Goal: Entertainment & Leisure: Consume media (video, audio)

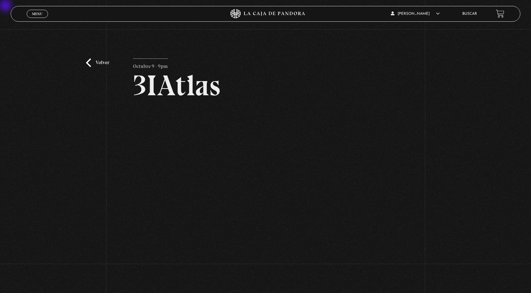
click at [40, 16] on link "Menu Cerrar" at bounding box center [37, 14] width 21 height 8
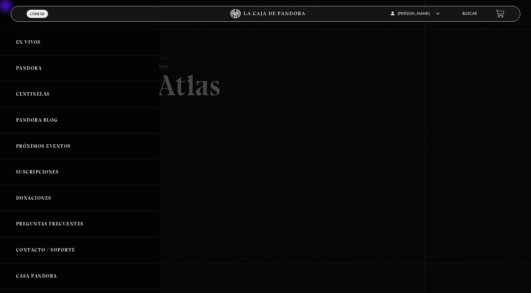
click at [41, 70] on link "Pandora" at bounding box center [80, 68] width 160 height 26
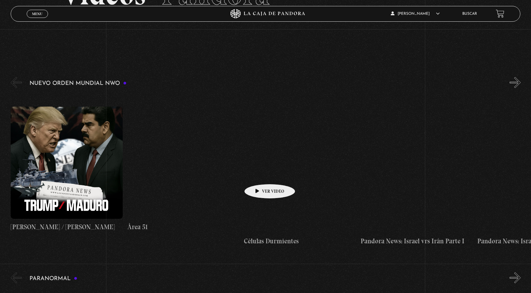
scroll to position [94, 0]
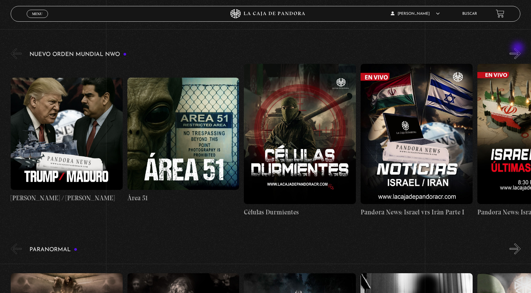
click at [519, 49] on button "»" at bounding box center [515, 53] width 11 height 11
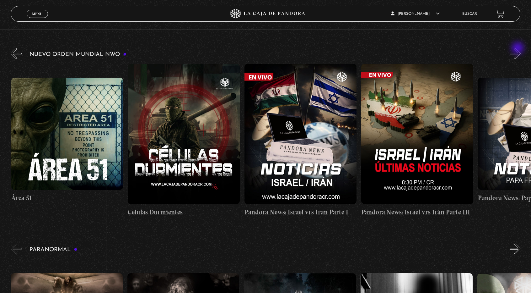
click at [519, 49] on button "»" at bounding box center [515, 53] width 11 height 11
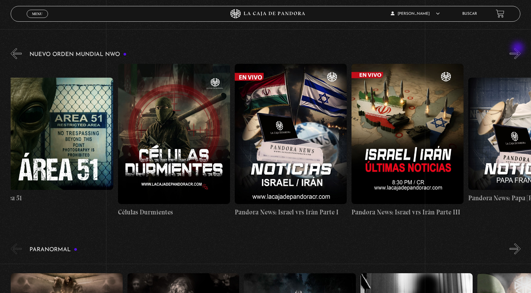
click at [519, 49] on button "»" at bounding box center [515, 53] width 11 height 11
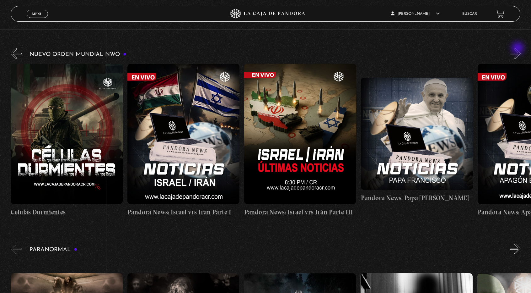
click at [519, 49] on button "»" at bounding box center [515, 53] width 11 height 11
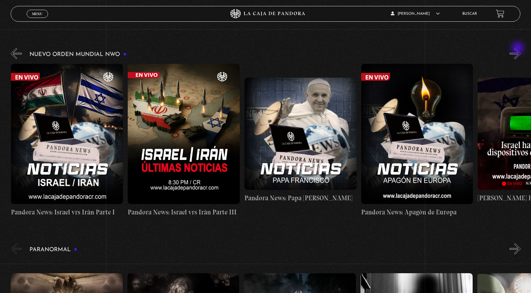
click at [519, 49] on button "»" at bounding box center [515, 53] width 11 height 11
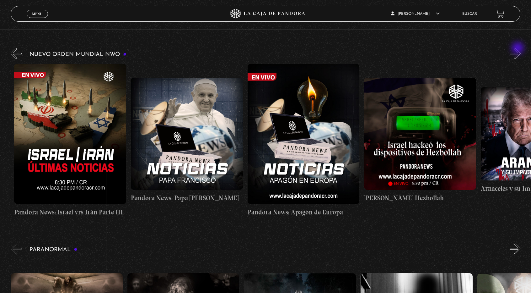
click at [519, 49] on button "»" at bounding box center [515, 53] width 11 height 11
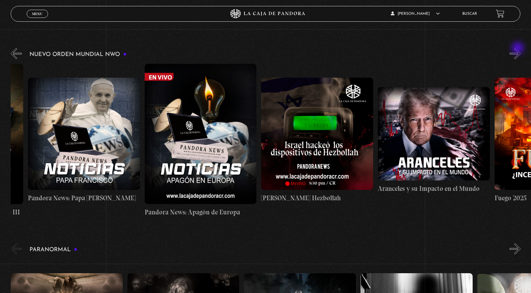
click at [519, 49] on button "»" at bounding box center [515, 53] width 11 height 11
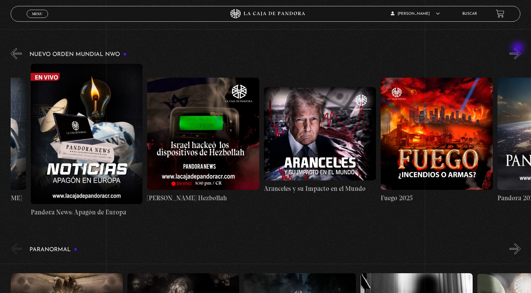
click at [519, 49] on button "»" at bounding box center [515, 53] width 11 height 11
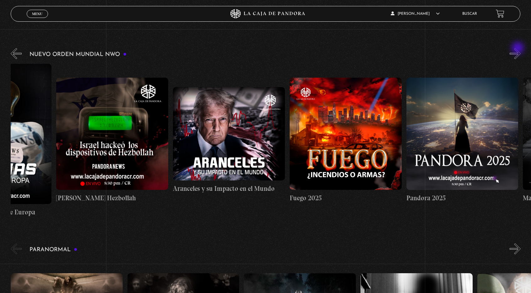
click at [519, 49] on button "»" at bounding box center [515, 53] width 11 height 11
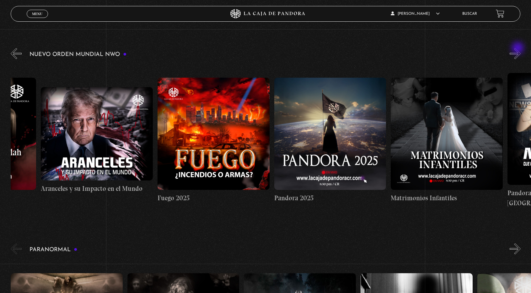
click at [519, 49] on button "»" at bounding box center [515, 53] width 11 height 11
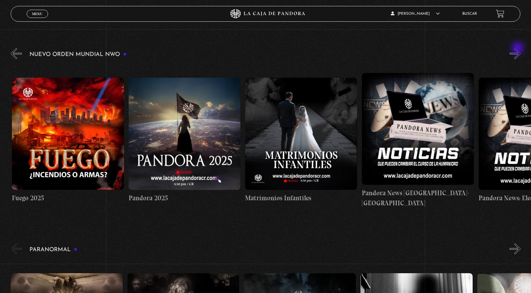
click at [519, 49] on button "»" at bounding box center [515, 53] width 11 height 11
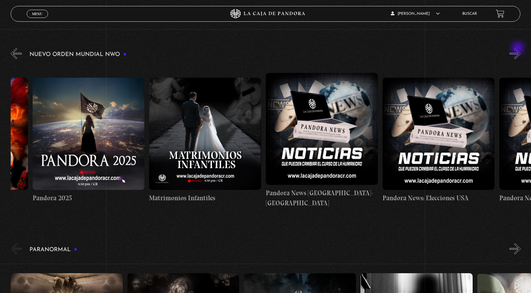
click at [519, 49] on button "»" at bounding box center [515, 53] width 11 height 11
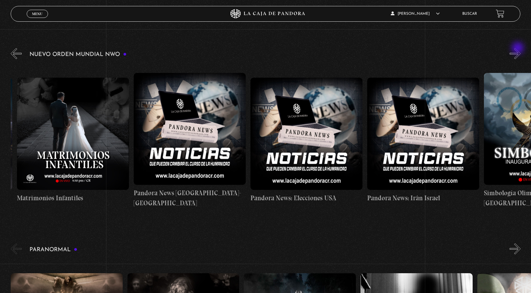
click at [519, 49] on button "»" at bounding box center [515, 53] width 11 height 11
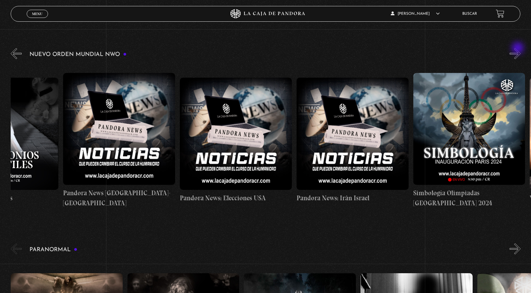
click at [519, 49] on button "»" at bounding box center [515, 53] width 11 height 11
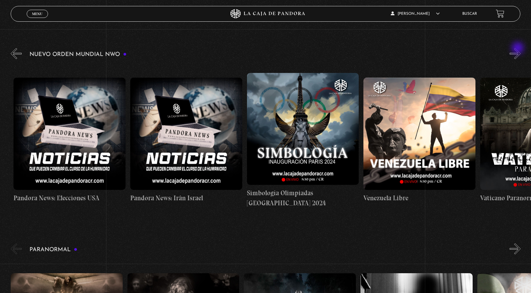
click at [519, 49] on button "»" at bounding box center [515, 53] width 11 height 11
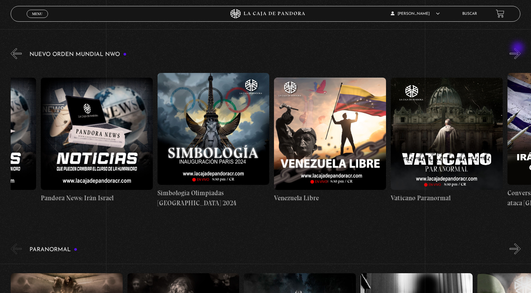
click at [519, 49] on button "»" at bounding box center [515, 53] width 11 height 11
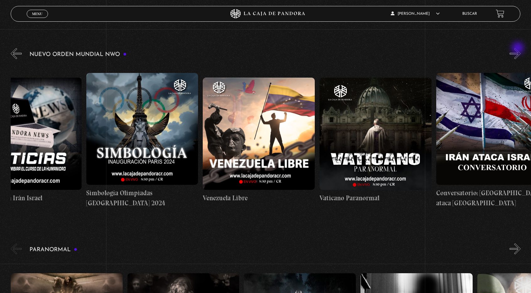
click at [519, 49] on button "»" at bounding box center [515, 53] width 11 height 11
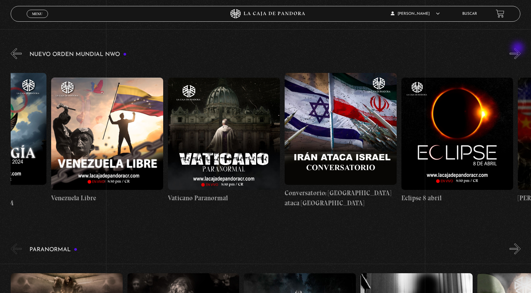
click at [519, 49] on button "»" at bounding box center [515, 53] width 11 height 11
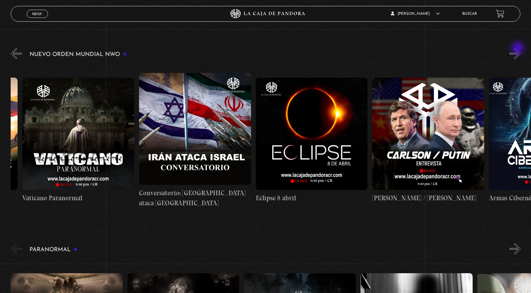
click at [519, 49] on button "»" at bounding box center [515, 53] width 11 height 11
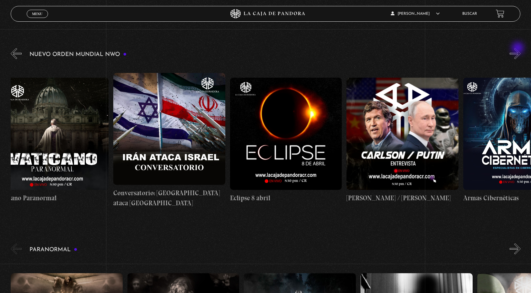
click at [519, 49] on button "»" at bounding box center [515, 53] width 11 height 11
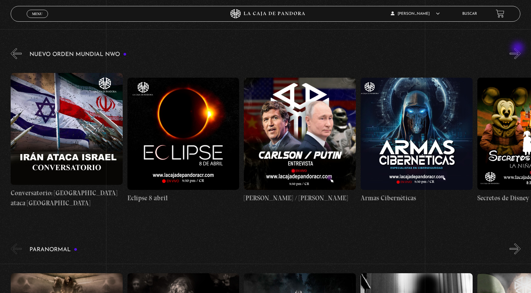
click at [519, 49] on button "»" at bounding box center [515, 53] width 11 height 11
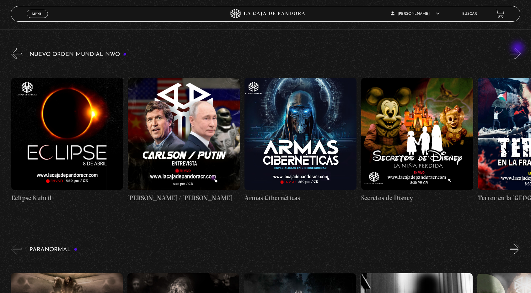
click at [519, 49] on button "»" at bounding box center [515, 53] width 11 height 11
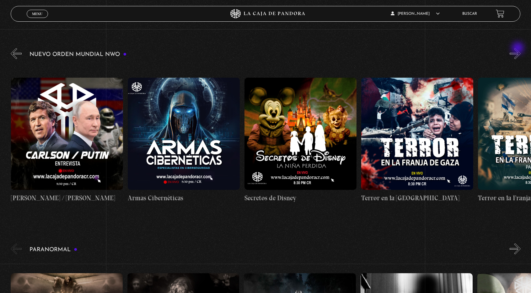
click at [519, 49] on button "»" at bounding box center [515, 53] width 11 height 11
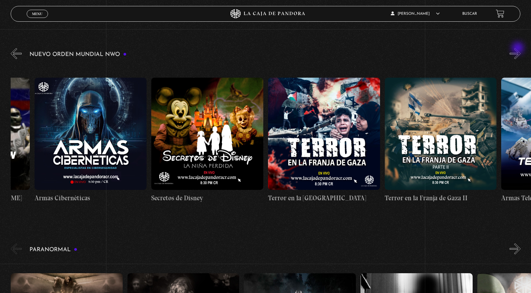
click at [519, 49] on button "»" at bounding box center [515, 53] width 11 height 11
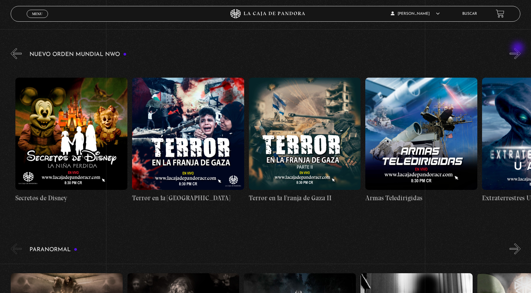
click at [519, 49] on button "»" at bounding box center [515, 53] width 11 height 11
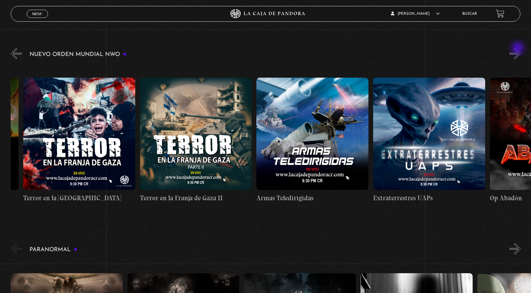
click at [519, 49] on button "»" at bounding box center [515, 53] width 11 height 11
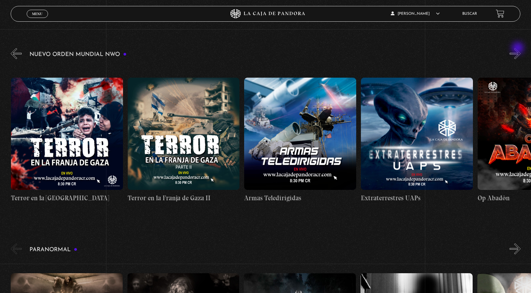
click at [519, 49] on button "»" at bounding box center [515, 53] width 11 height 11
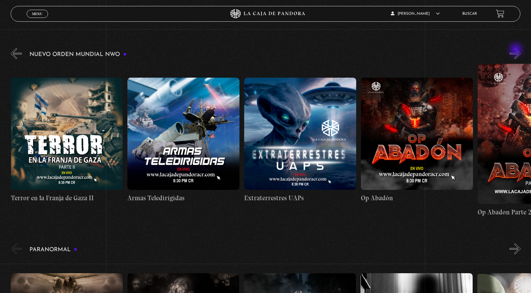
click at [517, 50] on button "»" at bounding box center [515, 53] width 11 height 11
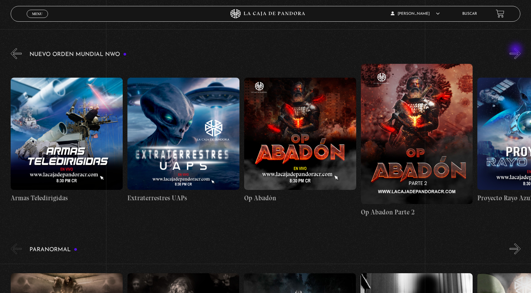
click at [517, 50] on button "»" at bounding box center [515, 53] width 11 height 11
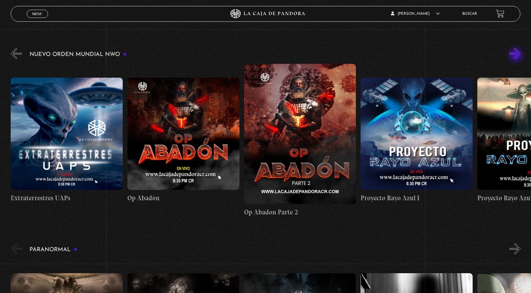
click at [517, 56] on button "»" at bounding box center [515, 53] width 11 height 11
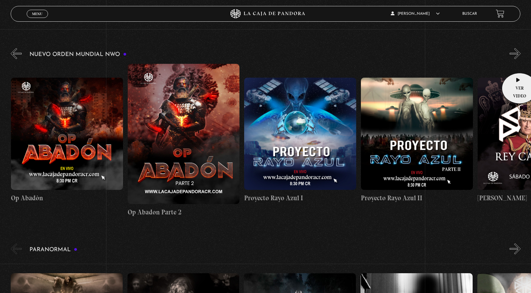
scroll to position [0, 3153]
click at [192, 100] on figure at bounding box center [184, 134] width 112 height 140
click at [187, 111] on figure at bounding box center [184, 134] width 112 height 140
